Goal: Task Accomplishment & Management: Manage account settings

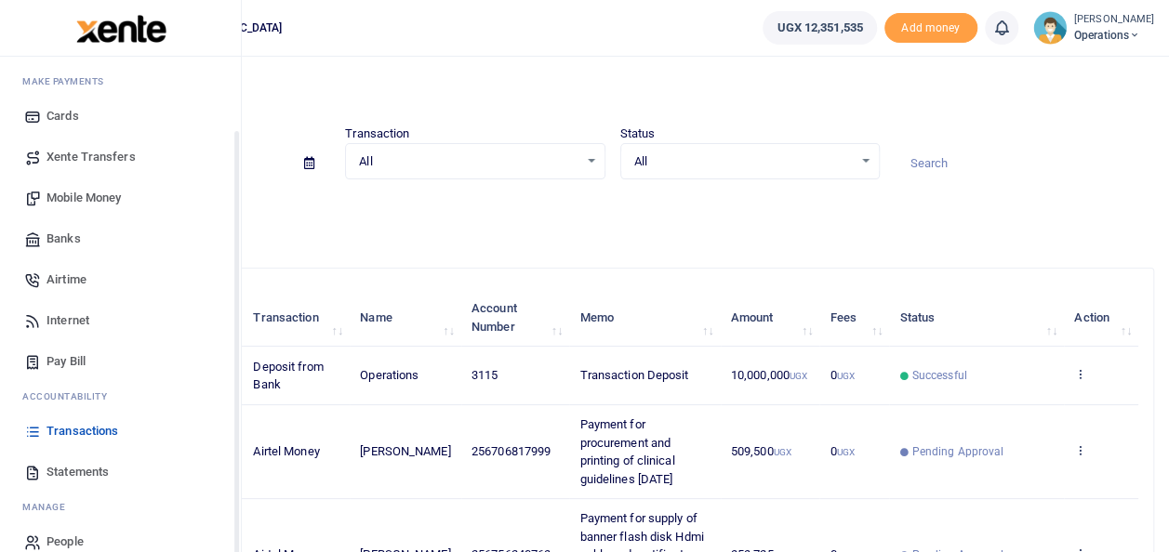
scroll to position [111, 0]
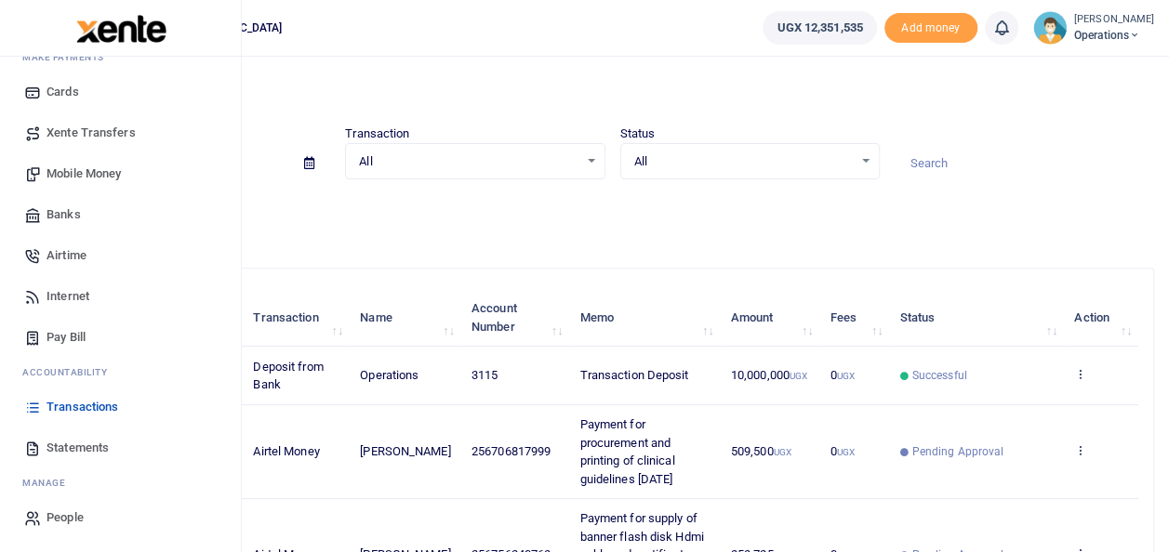
click at [93, 456] on span "Statements" at bounding box center [77, 448] width 62 height 19
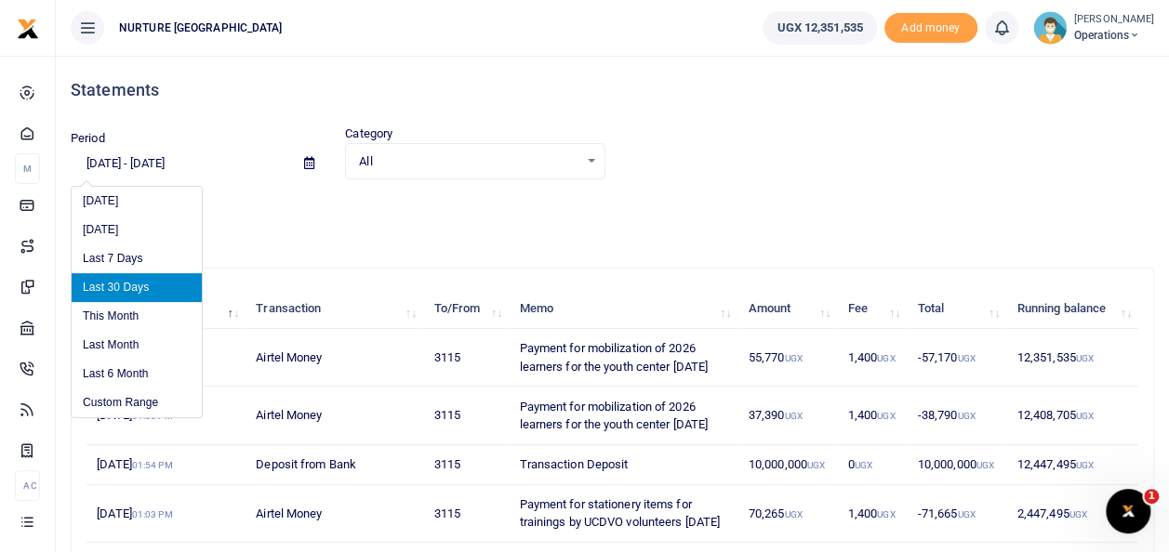
click at [190, 157] on input "[DATE] - [DATE]" at bounding box center [180, 164] width 218 height 32
click at [126, 316] on li "This Month" at bounding box center [137, 316] width 130 height 29
type input "[DATE] - [DATE]"
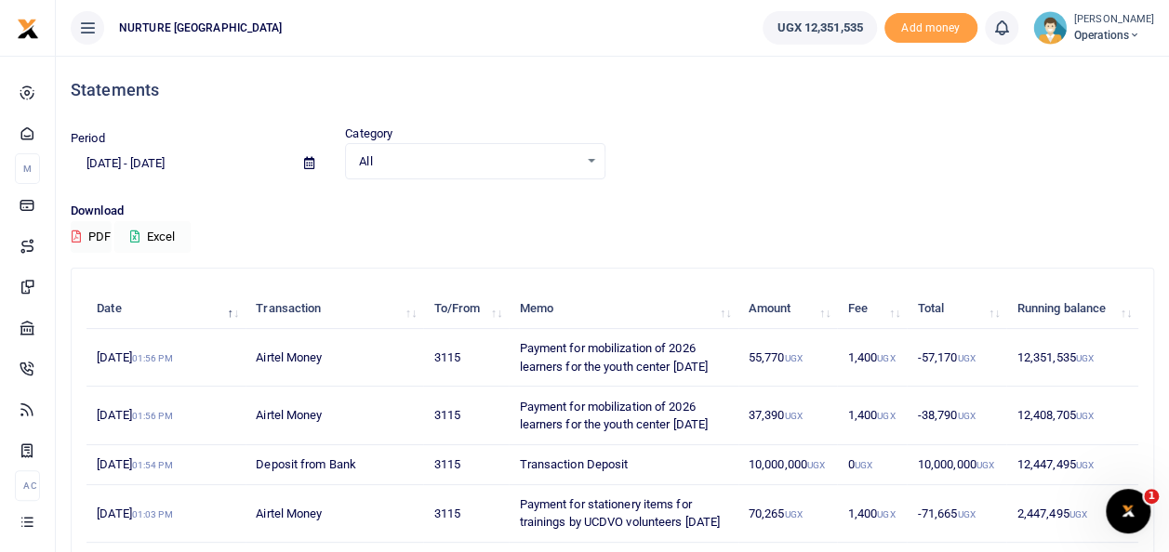
click at [167, 234] on button "Excel" at bounding box center [152, 237] width 76 height 32
